Goal: Transaction & Acquisition: Download file/media

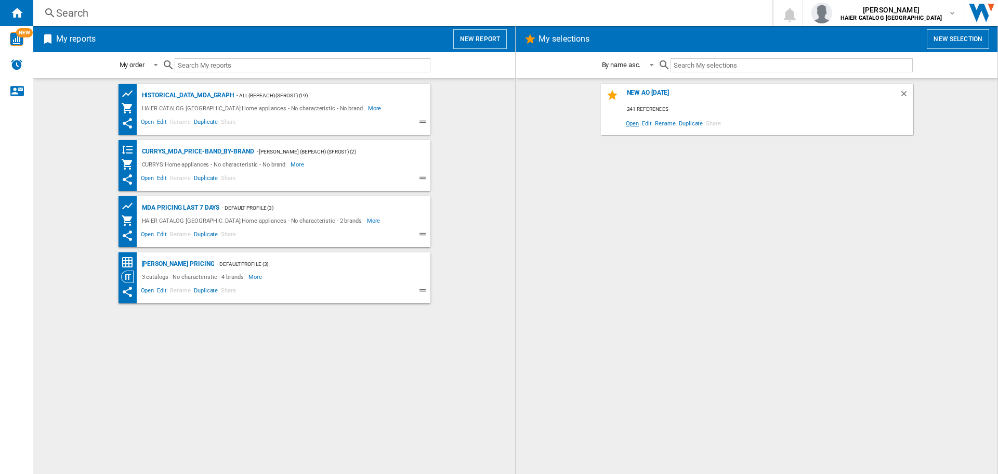
click at [630, 126] on span "Open" at bounding box center [632, 123] width 17 height 14
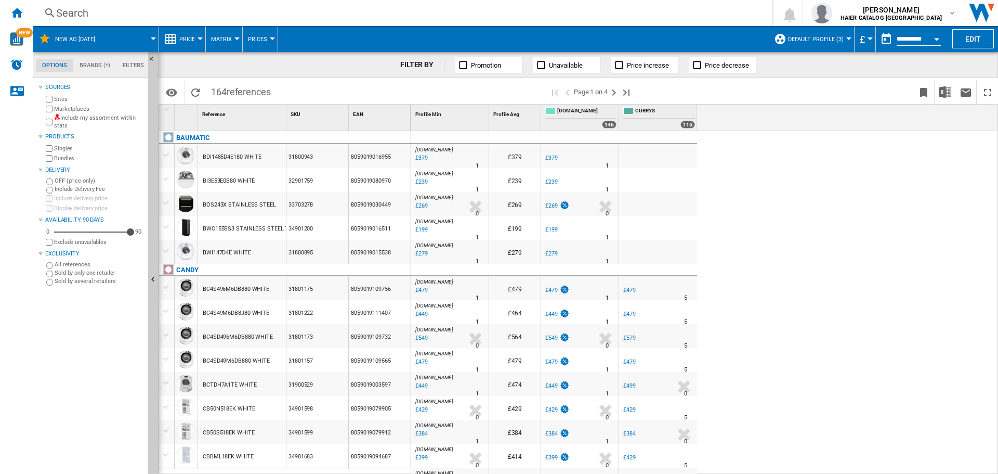
click at [929, 41] on button "Open calendar" at bounding box center [936, 37] width 19 height 19
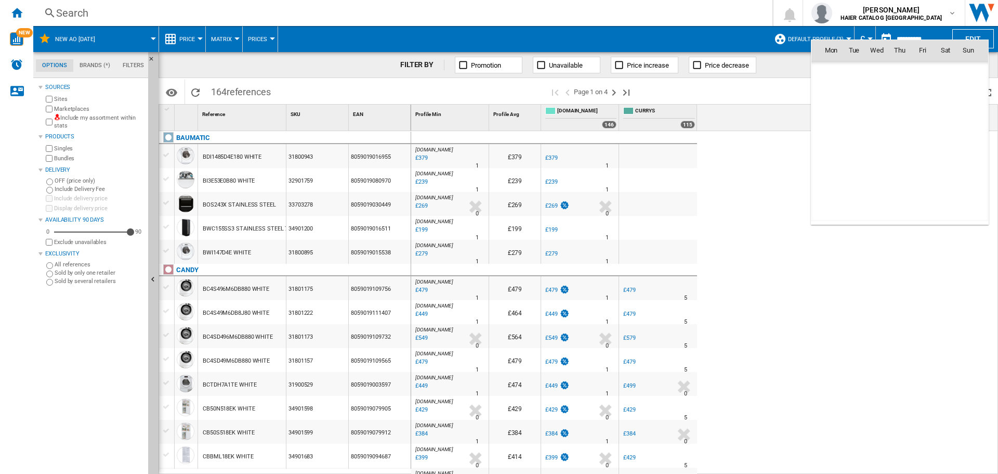
scroll to position [4959, 0]
click at [902, 124] on span "11" at bounding box center [899, 118] width 21 height 21
type input "**********"
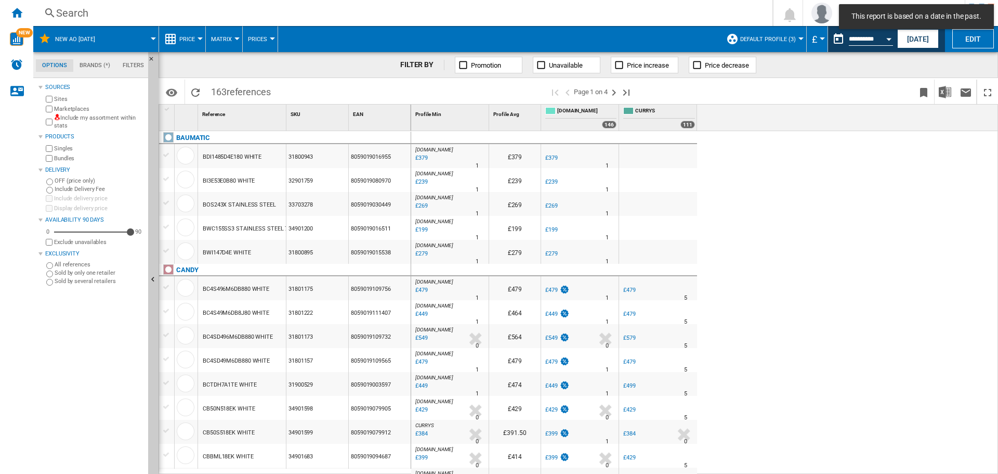
click at [192, 40] on span "Price" at bounding box center [187, 39] width 16 height 7
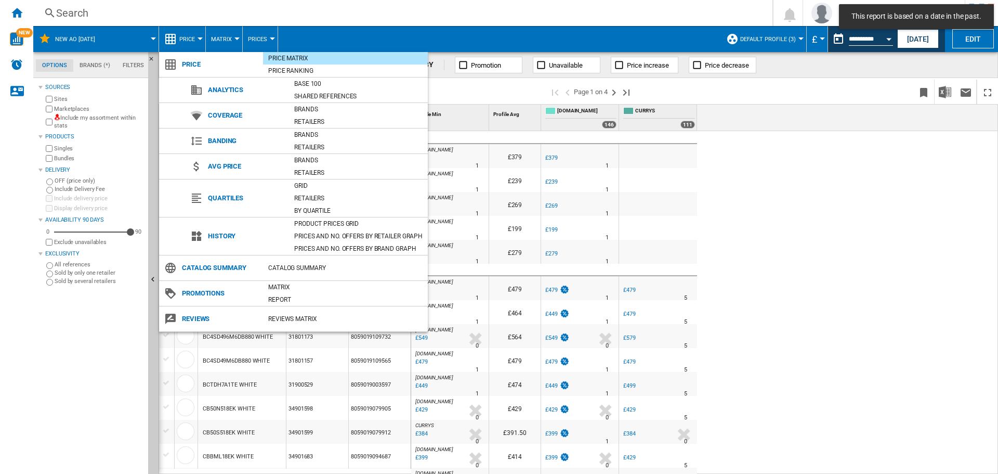
click at [217, 37] on md-backdrop at bounding box center [499, 237] width 998 height 474
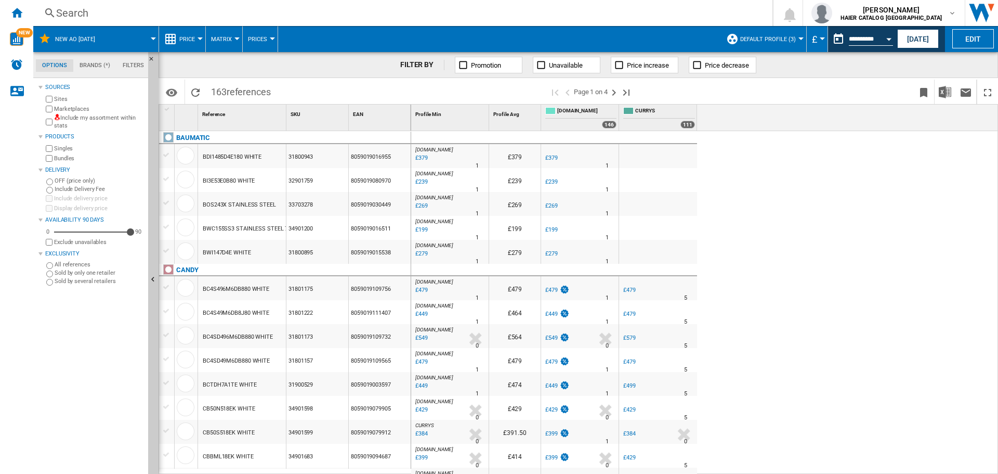
click at [191, 36] on span "Price" at bounding box center [187, 39] width 16 height 7
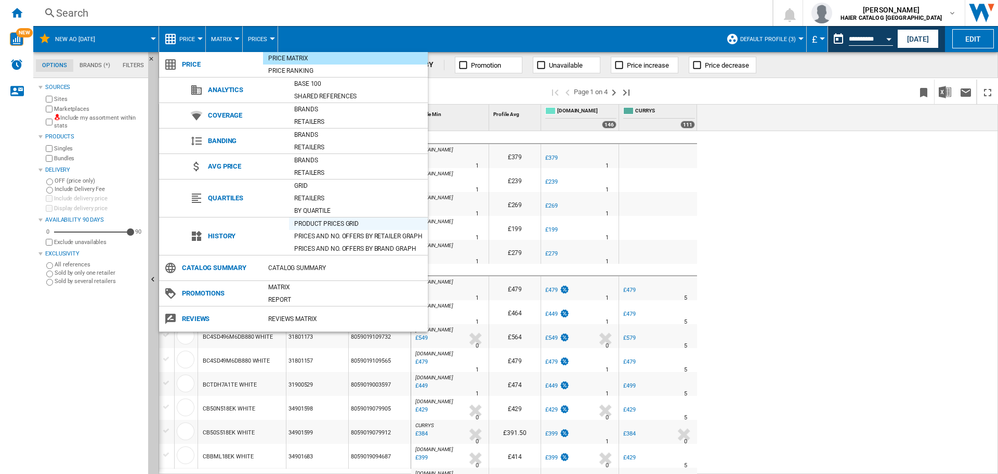
click at [333, 228] on div "Product prices grid" at bounding box center [358, 223] width 139 height 10
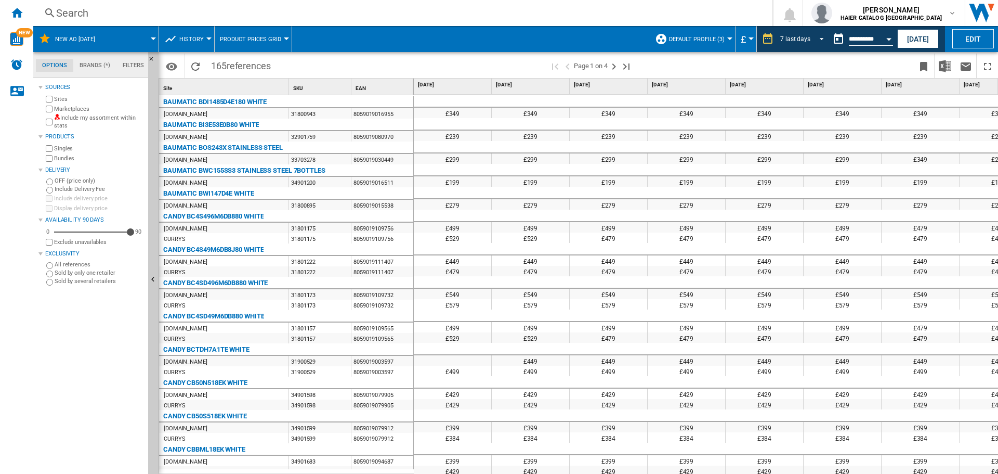
click at [820, 41] on span "REPORTS.WIZARD.STEPS.REPORT.STEPS.REPORT_OPTIONS.PERIOD: 7 last days" at bounding box center [818, 37] width 12 height 9
click at [791, 118] on div "4 last weeks" at bounding box center [797, 117] width 34 height 9
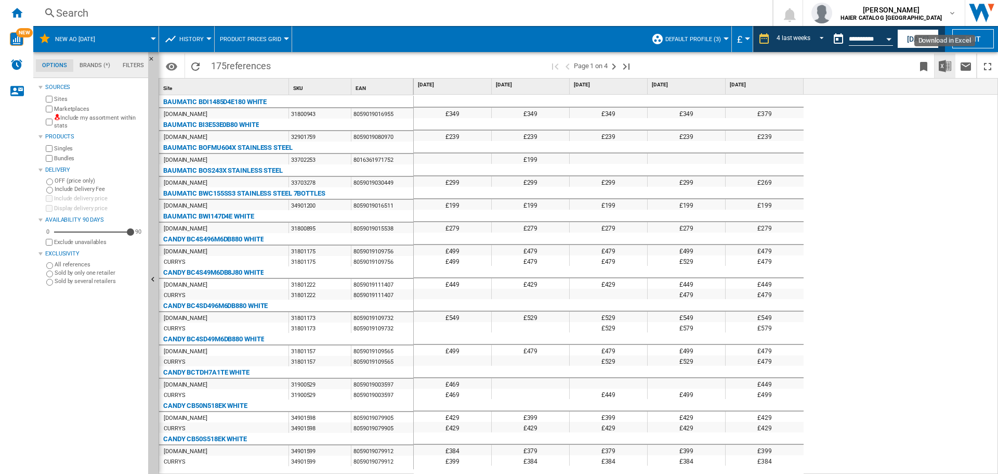
click at [943, 74] on button "Download in Excel" at bounding box center [945, 66] width 21 height 24
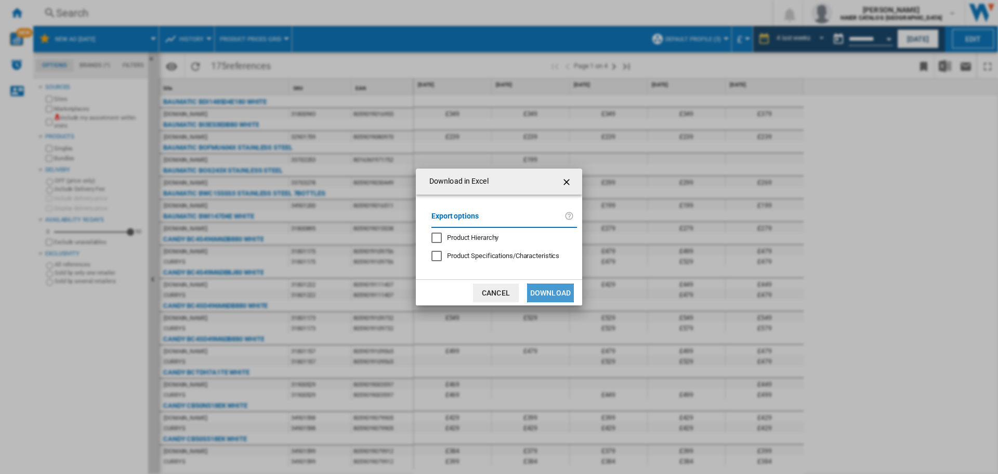
click at [551, 295] on button "Download" at bounding box center [550, 292] width 47 height 19
